Goal: Check status: Check status

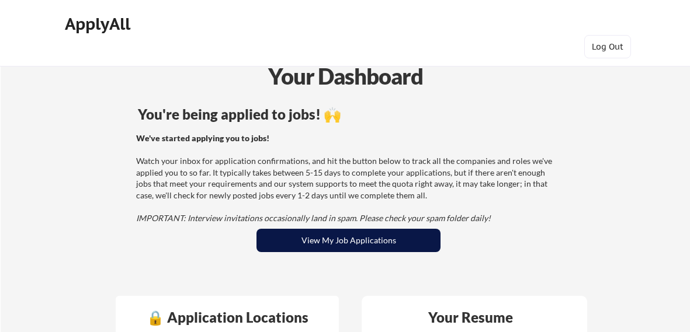
click at [346, 244] on button "View My Job Applications" at bounding box center [348, 240] width 184 height 23
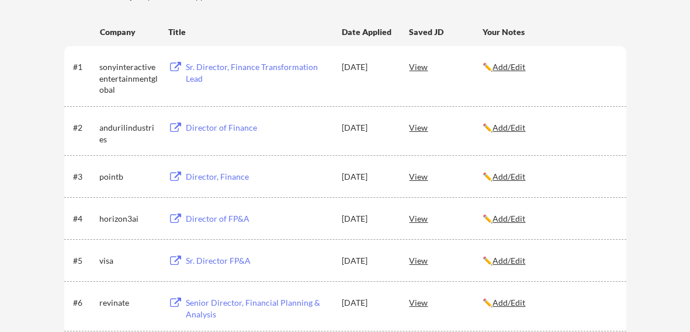
scroll to position [211, 0]
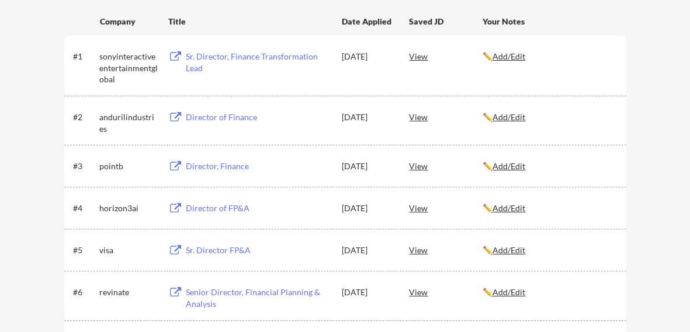
click at [212, 163] on div "Director, Finance" at bounding box center [258, 167] width 145 height 12
